Goal: Task Accomplishment & Management: Manage account settings

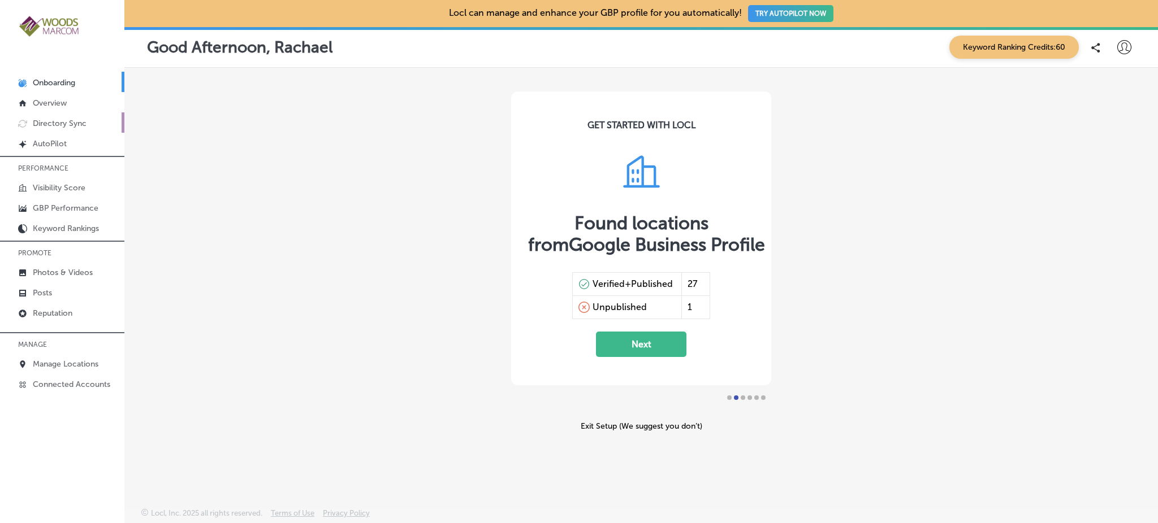
click at [67, 122] on p "Directory Sync" at bounding box center [60, 124] width 54 height 10
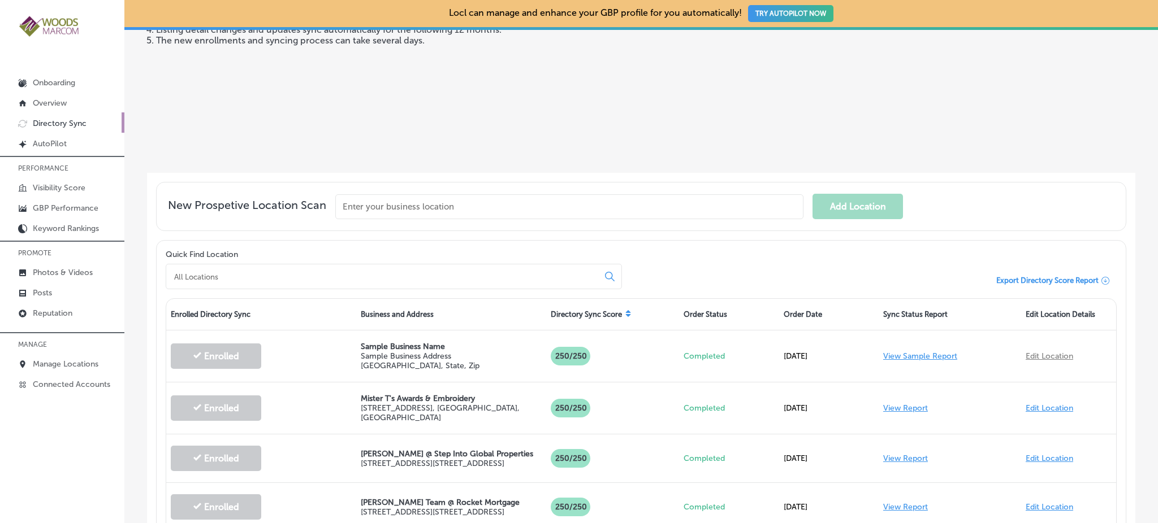
scroll to position [170, 0]
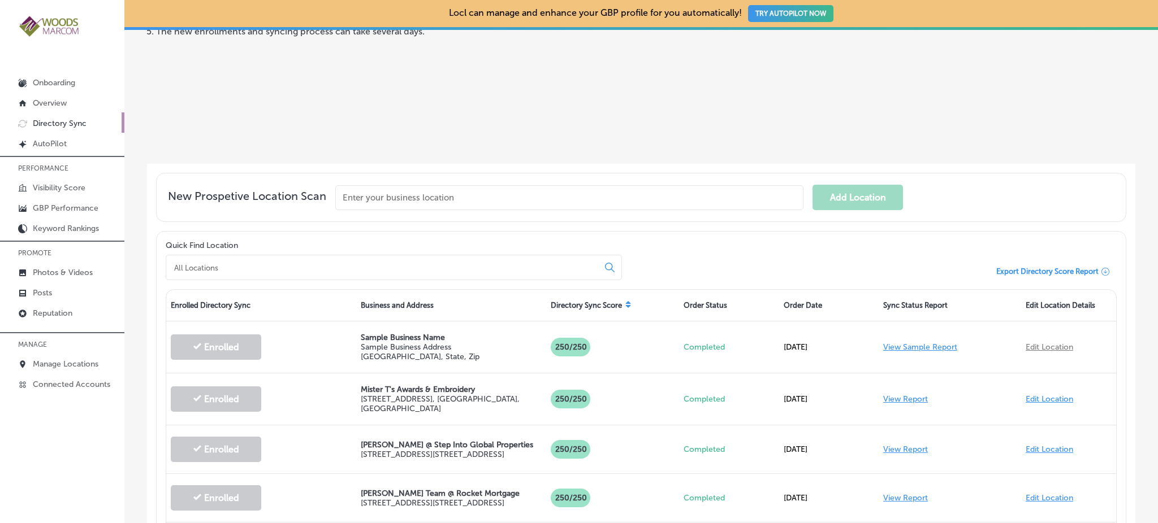
click at [267, 266] on input at bounding box center [384, 268] width 423 height 10
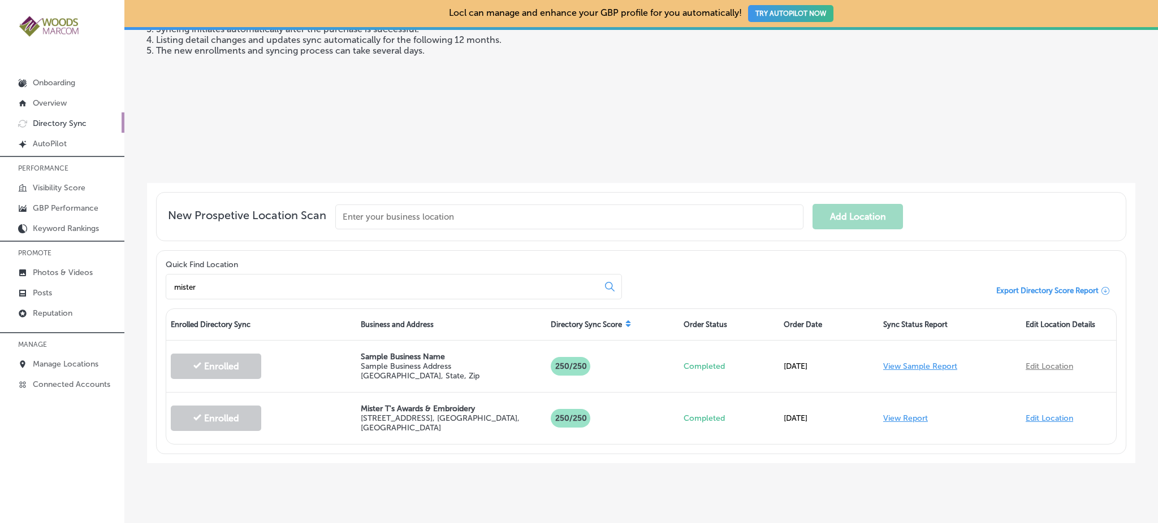
scroll to position [161, 0]
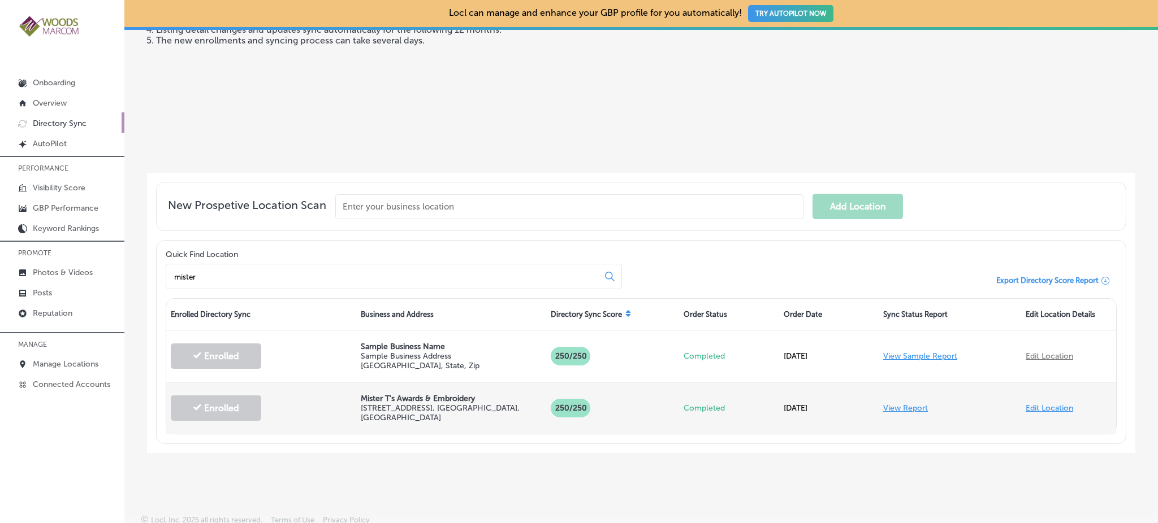
type input "mister"
click at [893, 404] on link "View Report" at bounding box center [905, 409] width 45 height 10
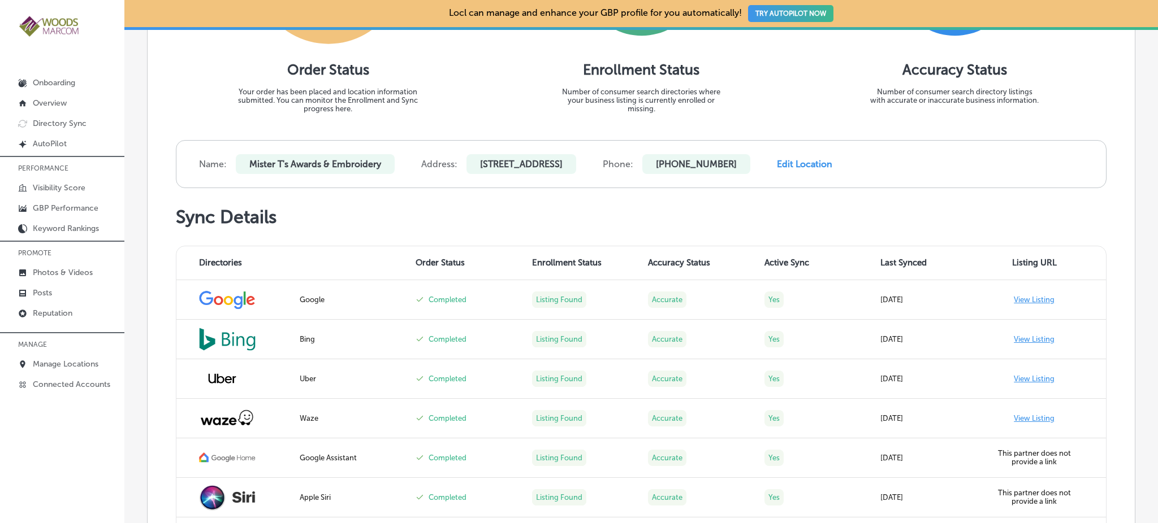
scroll to position [342, 0]
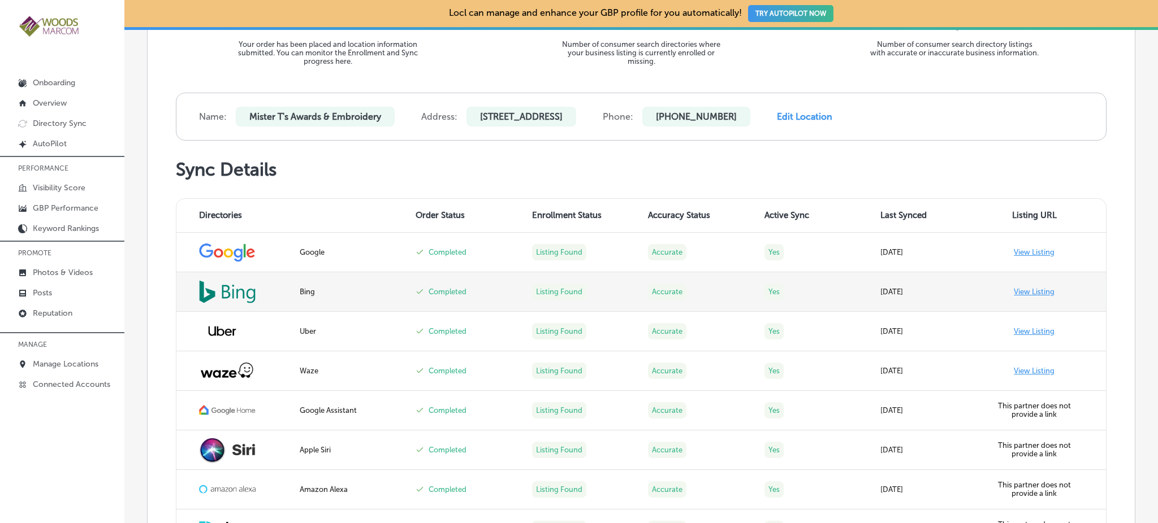
click at [1040, 290] on link "View Listing" at bounding box center [1033, 292] width 41 height 8
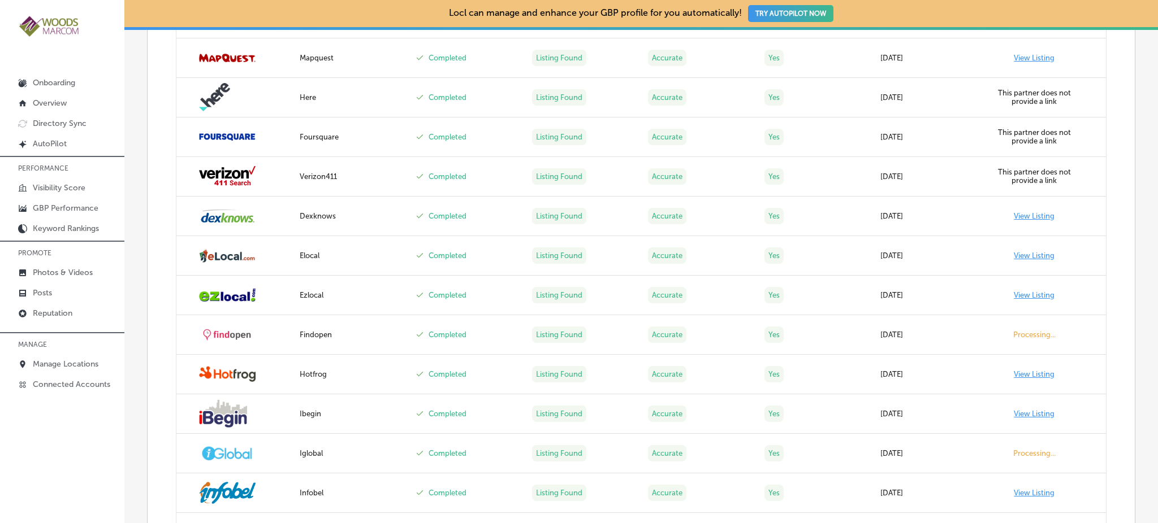
scroll to position [894, 0]
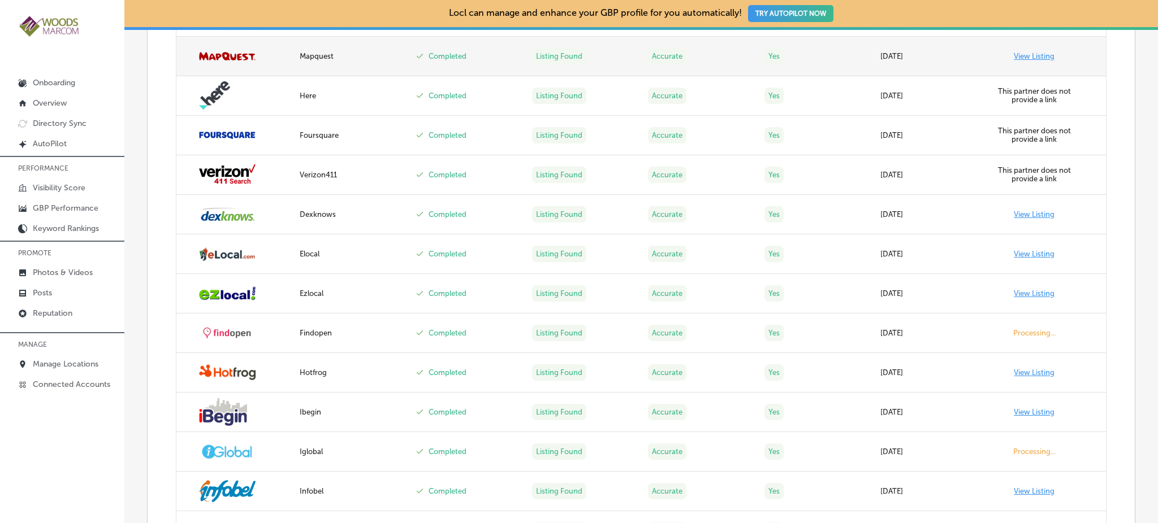
click at [1017, 52] on link "View Listing" at bounding box center [1033, 56] width 41 height 8
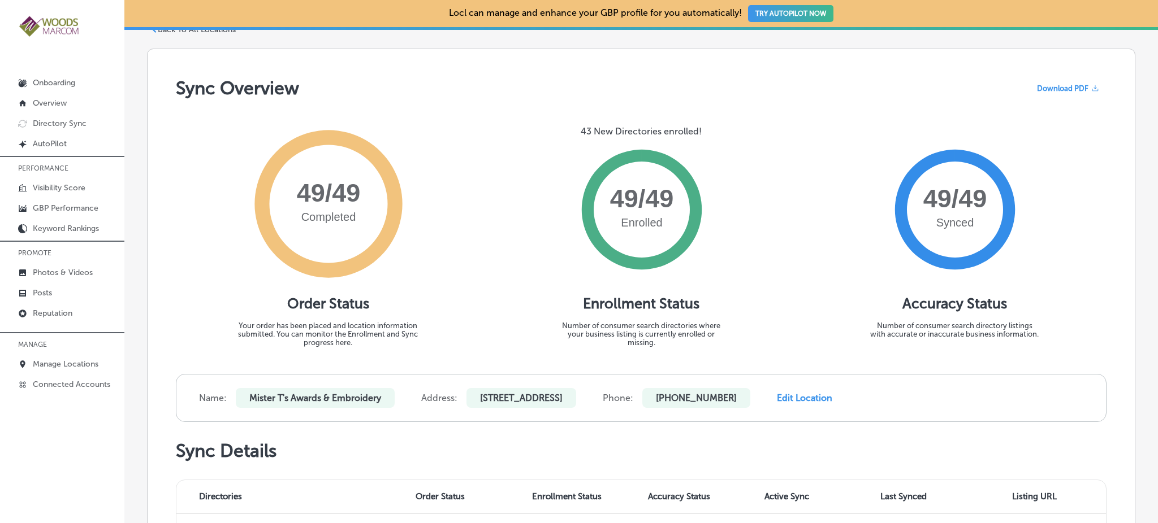
scroll to position [0, 0]
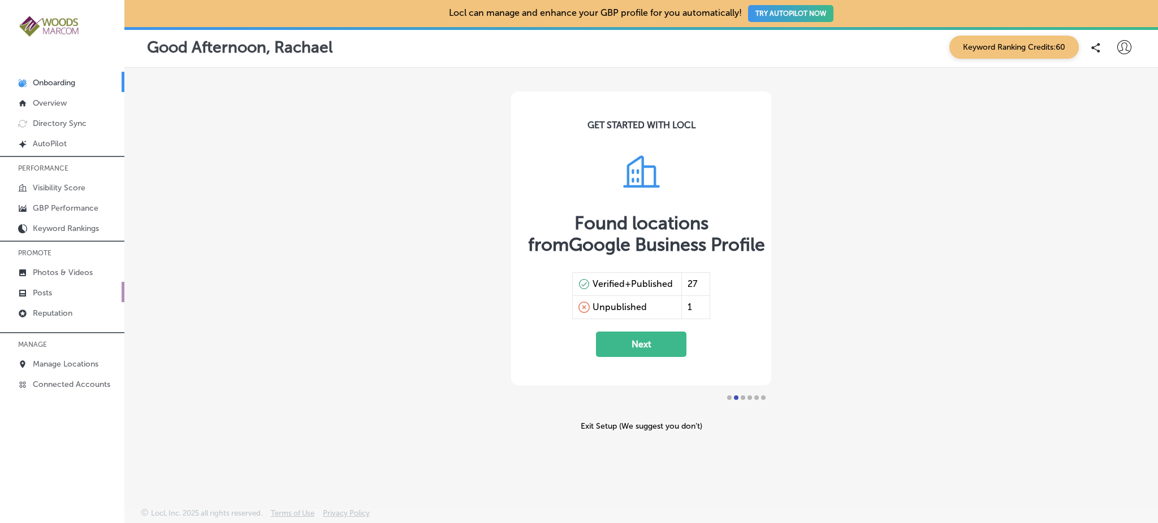
click at [51, 294] on link "Posts" at bounding box center [62, 292] width 124 height 20
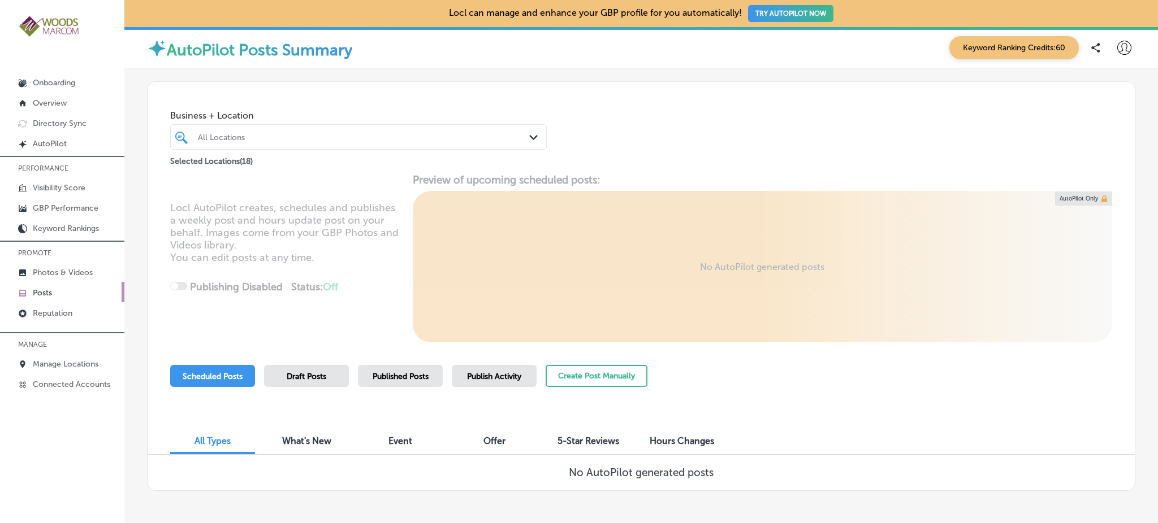
click at [295, 369] on div "Draft Posts" at bounding box center [306, 376] width 85 height 22
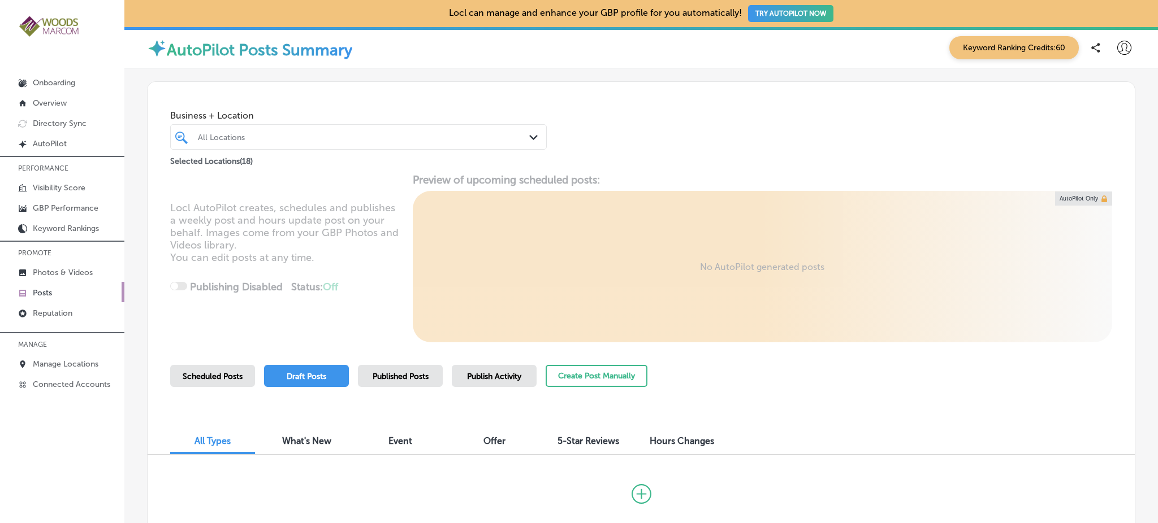
scroll to position [99, 0]
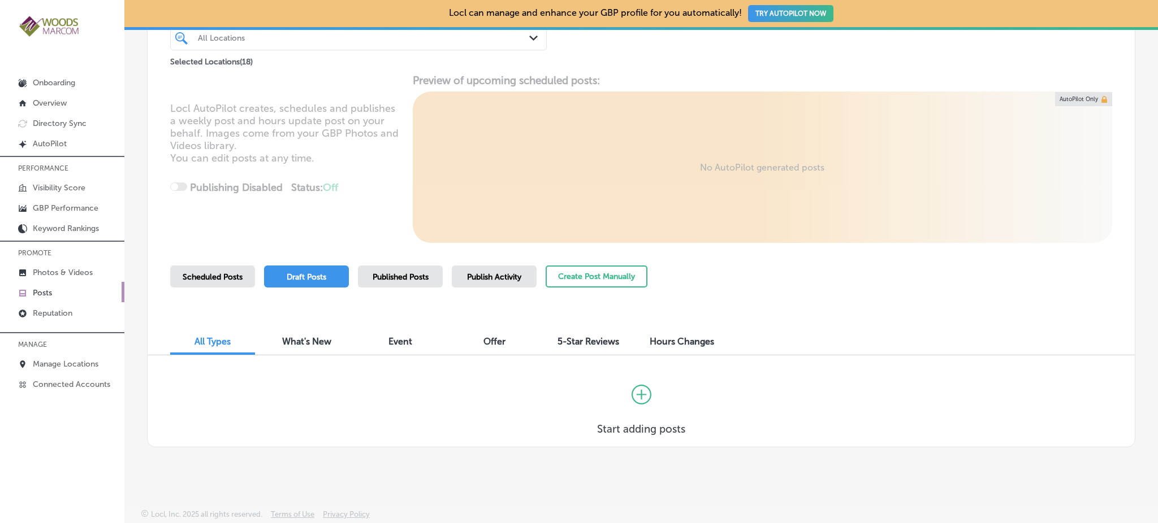
click at [424, 277] on span "Published Posts" at bounding box center [400, 277] width 56 height 10
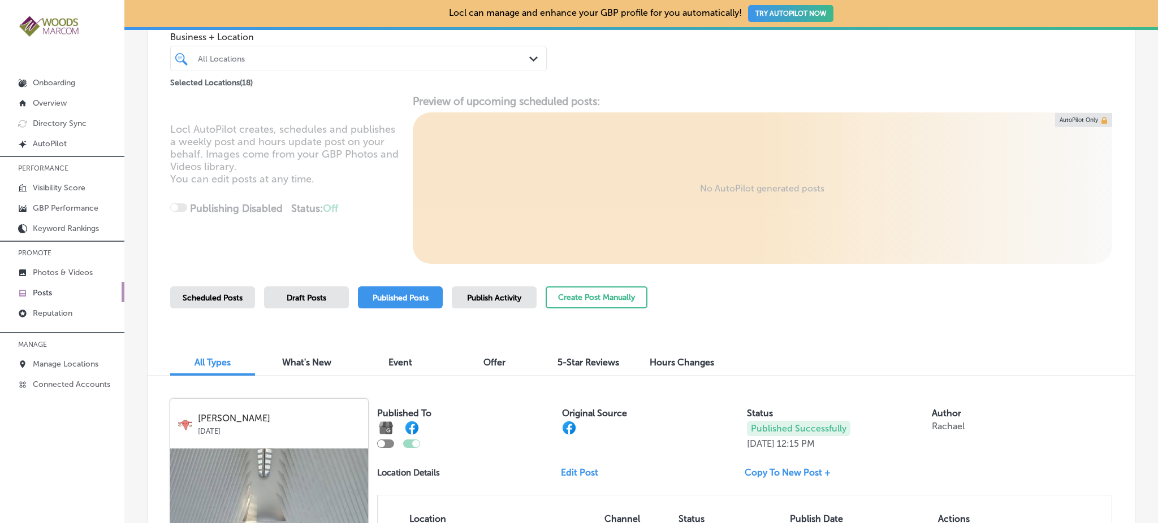
scroll to position [0, 0]
